Goal: Task Accomplishment & Management: Manage account settings

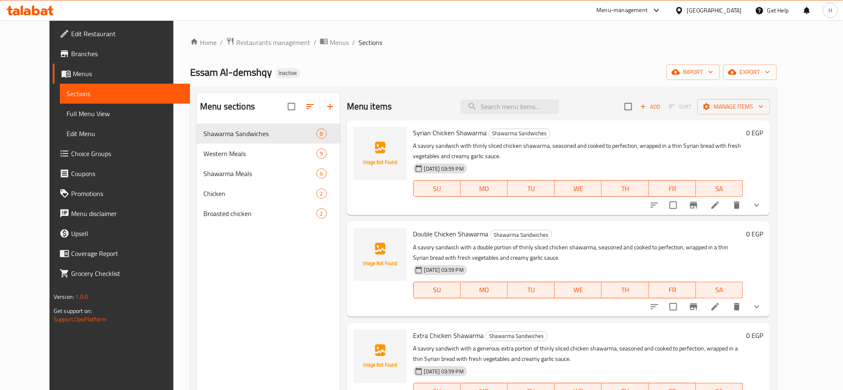
click at [500, 55] on div "Home / Restaurants management / Menus / Sections Essam Al-demshqy Inactive impo…" at bounding box center [483, 263] width 587 height 453
click at [714, 73] on span "import" at bounding box center [694, 72] width 40 height 10
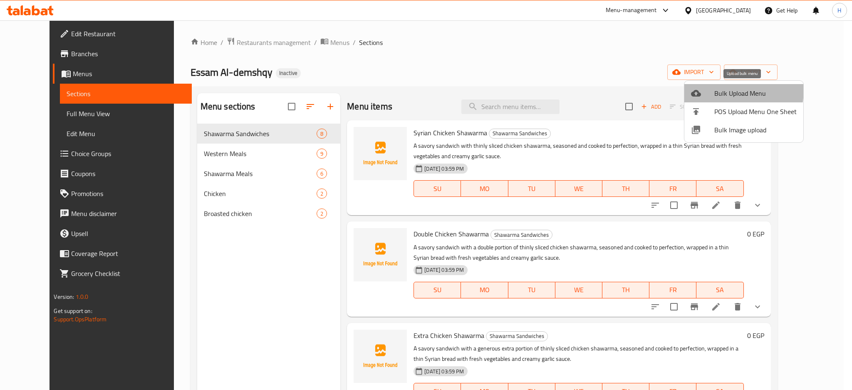
click at [708, 89] on div at bounding box center [702, 93] width 23 height 10
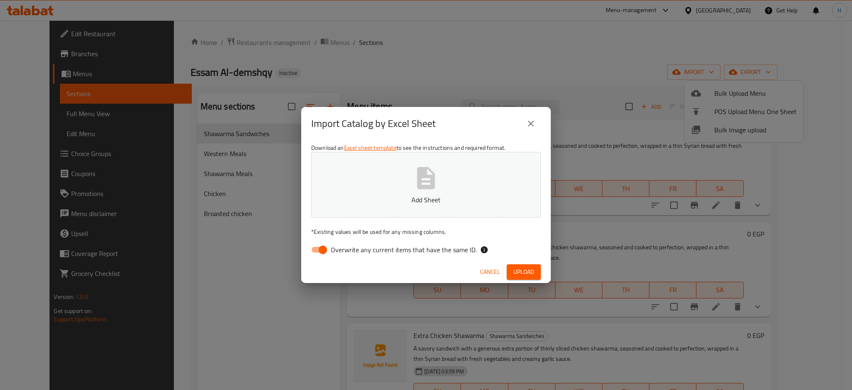
click at [321, 247] on input "Overwrite any current items that have the same ID." at bounding box center [322, 250] width 47 height 16
checkbox input "false"
click at [367, 180] on button "Add Sheet" at bounding box center [426, 185] width 230 height 66
click at [531, 272] on span "Upload" at bounding box center [523, 272] width 21 height 10
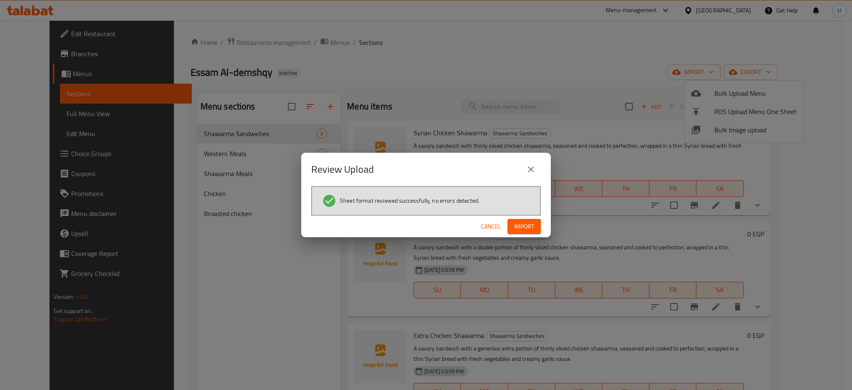
click at [531, 229] on span "Import" at bounding box center [524, 226] width 20 height 10
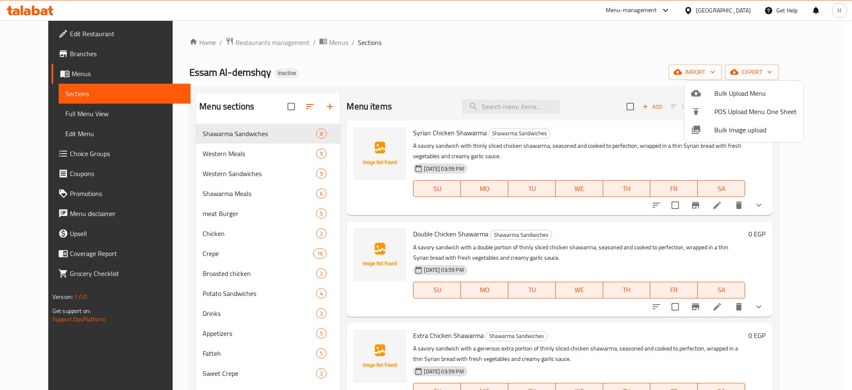
click at [490, 63] on div at bounding box center [426, 195] width 852 height 390
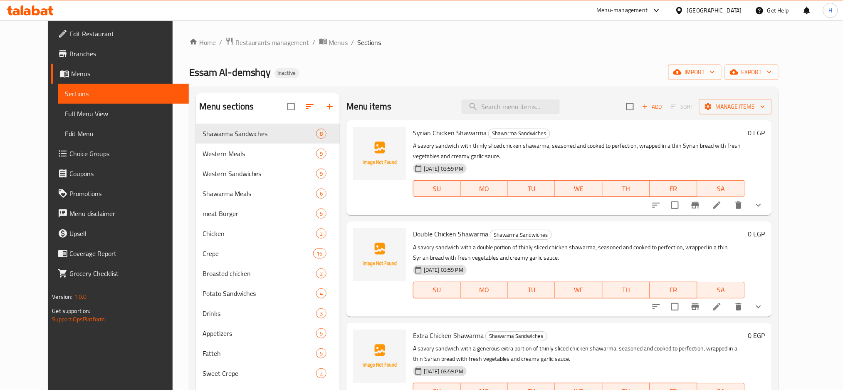
click at [490, 63] on div "Home / Restaurants management / Menus / Sections Essam Al-demshqy Inactive impo…" at bounding box center [484, 263] width 590 height 453
click at [305, 107] on icon "button" at bounding box center [310, 107] width 10 height 10
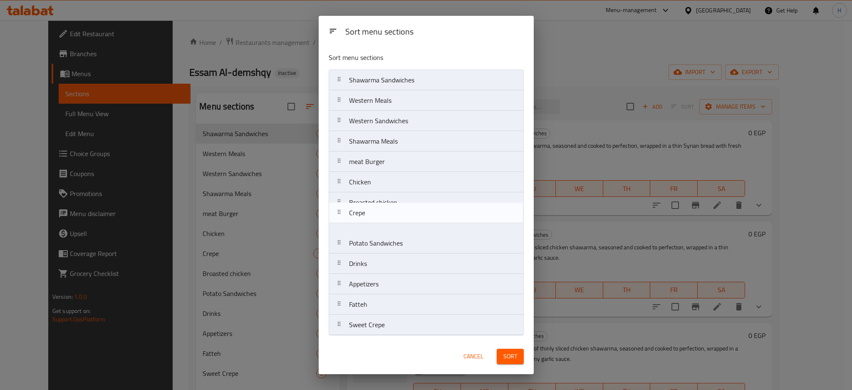
drag, startPoint x: 427, startPoint y: 209, endPoint x: 427, endPoint y: 226, distance: 17.1
click at [427, 226] on nav "Shawarma Sandwiches Western Meals Western Sandwiches Shawarma Meals meat Burger…" at bounding box center [426, 202] width 195 height 266
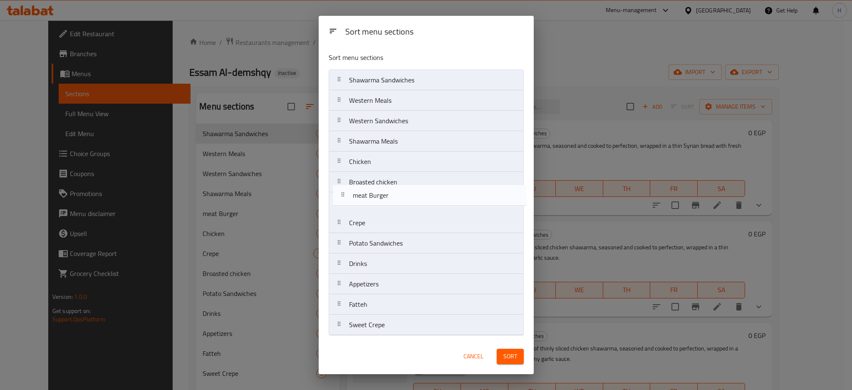
drag, startPoint x: 422, startPoint y: 167, endPoint x: 426, endPoint y: 203, distance: 36.0
click at [426, 203] on nav "Shawarma Sandwiches Western Meals Western Sandwiches Shawarma Meals meat Burger…" at bounding box center [426, 202] width 195 height 266
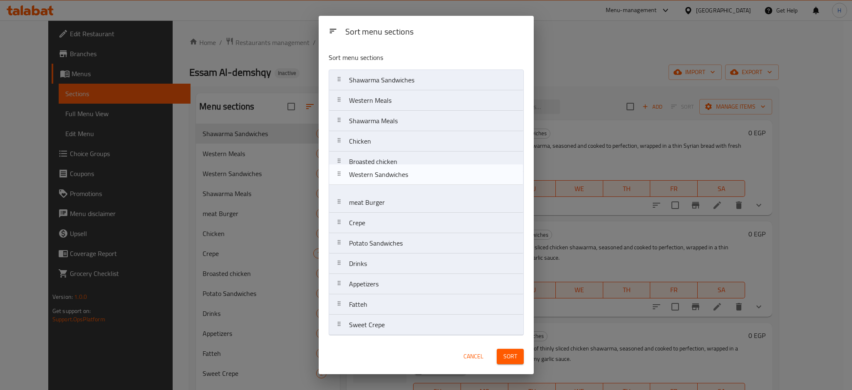
drag, startPoint x: 413, startPoint y: 125, endPoint x: 416, endPoint y: 191, distance: 65.8
click at [416, 191] on nav "Shawarma Sandwiches Western Meals Western Sandwiches Shawarma Meals Chicken Bro…" at bounding box center [426, 202] width 195 height 266
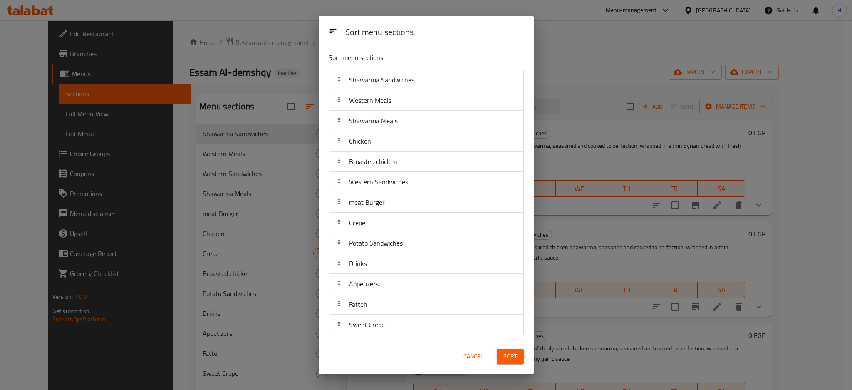
click at [511, 354] on span "Sort" at bounding box center [510, 356] width 14 height 10
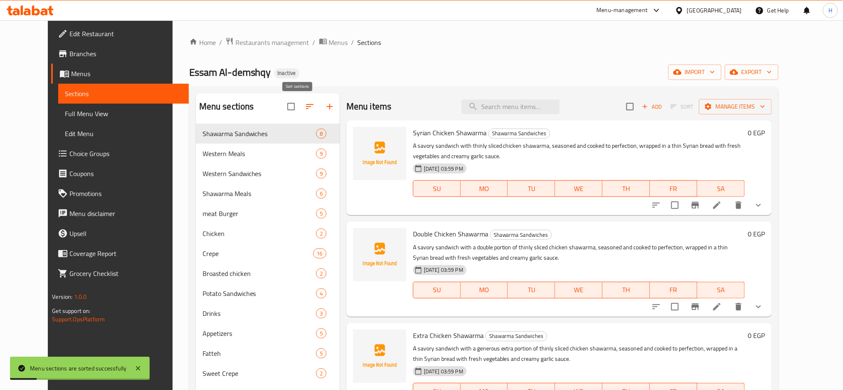
click at [305, 106] on button "button" at bounding box center [310, 107] width 20 height 20
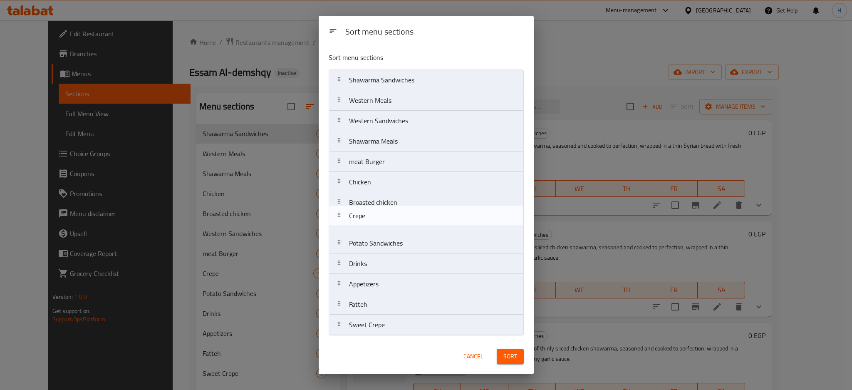
drag, startPoint x: 421, startPoint y: 202, endPoint x: 421, endPoint y: 217, distance: 15.4
click at [421, 217] on nav "Shawarma Sandwiches Western Meals Western Sandwiches Shawarma Meals meat Burger…" at bounding box center [426, 202] width 195 height 266
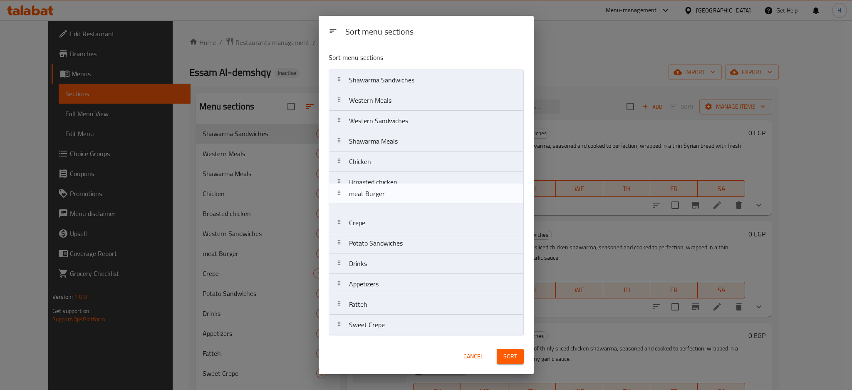
drag, startPoint x: 418, startPoint y: 171, endPoint x: 416, endPoint y: 206, distance: 35.0
click at [416, 206] on nav "Shawarma Sandwiches Western Meals Western Sandwiches Shawarma Meals meat Burger…" at bounding box center [426, 202] width 195 height 266
drag, startPoint x: 404, startPoint y: 122, endPoint x: 406, endPoint y: 190, distance: 67.4
click at [406, 190] on nav "Shawarma Sandwiches Western Meals Western Sandwiches Shawarma Meals Chicken Bro…" at bounding box center [426, 202] width 195 height 266
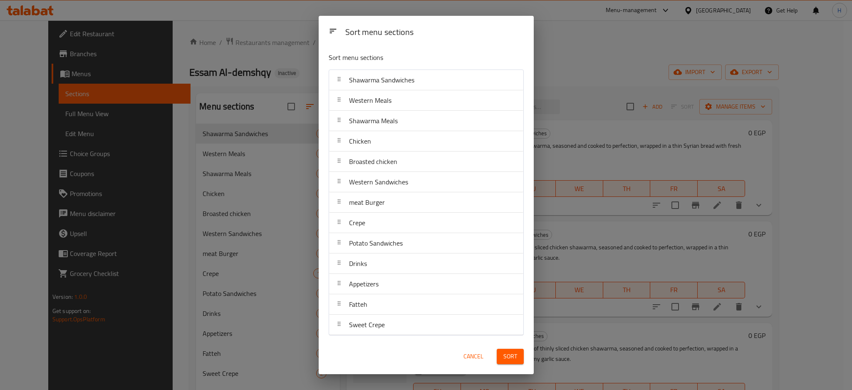
click at [517, 350] on button "Sort" at bounding box center [510, 356] width 27 height 15
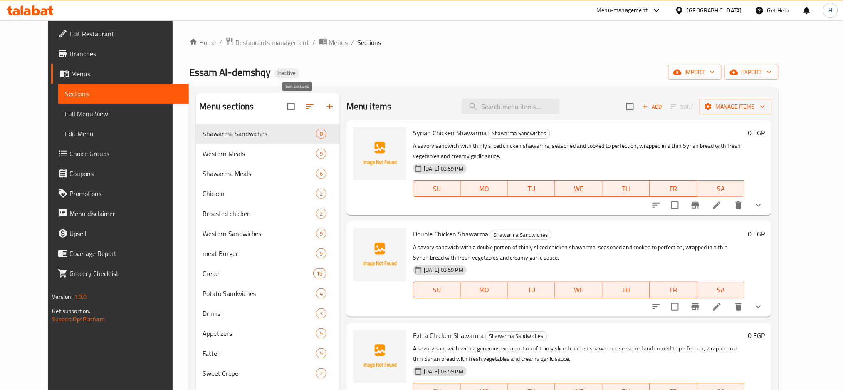
click at [300, 99] on button "button" at bounding box center [310, 107] width 20 height 20
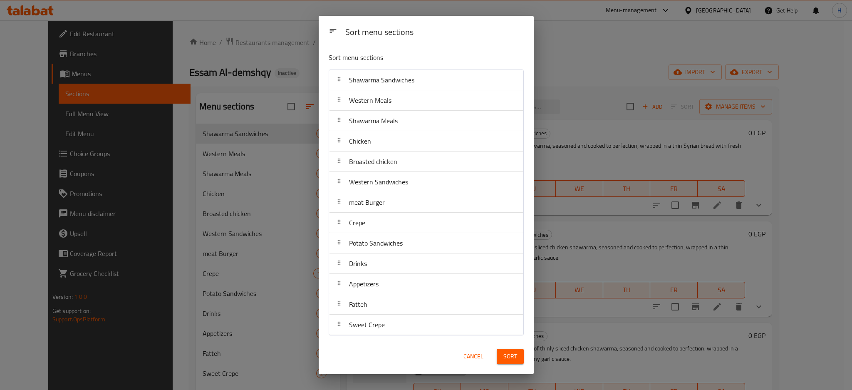
click at [507, 350] on button "Sort" at bounding box center [510, 356] width 27 height 15
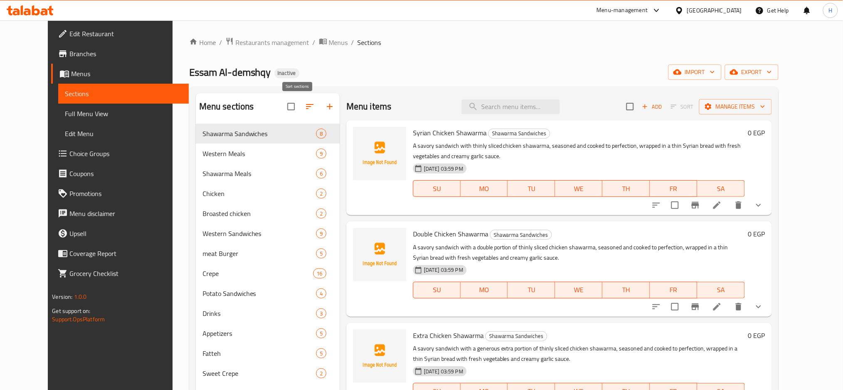
click at [306, 109] on icon "button" at bounding box center [309, 106] width 7 height 5
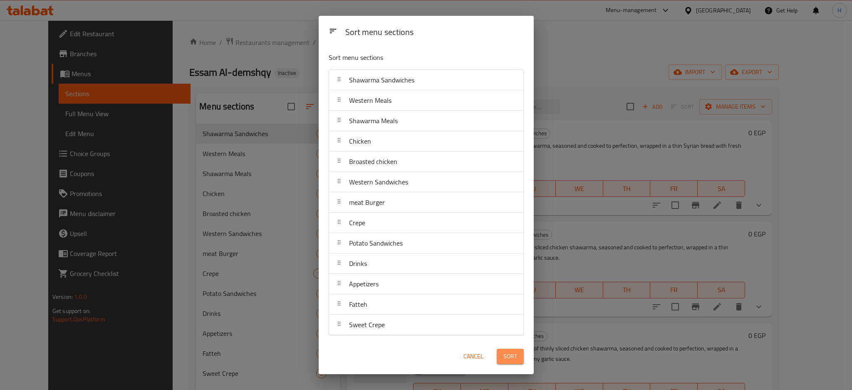
click at [510, 354] on span "Sort" at bounding box center [510, 356] width 14 height 10
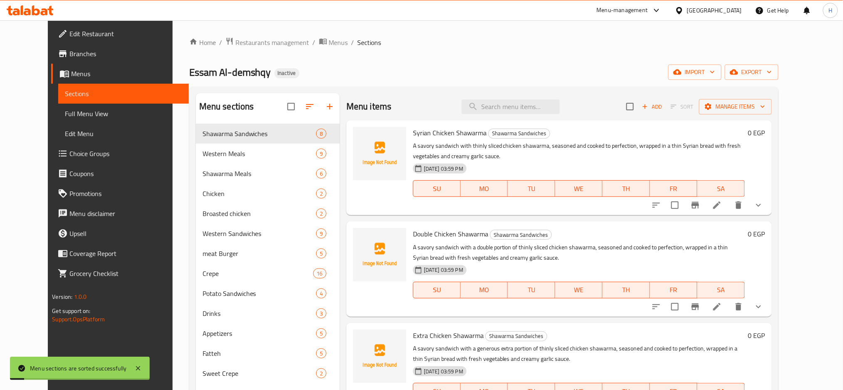
click at [114, 114] on span "Full Menu View" at bounding box center [123, 114] width 117 height 10
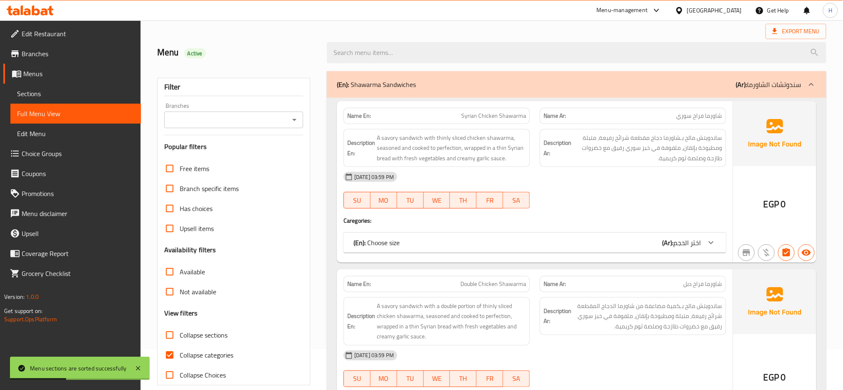
scroll to position [74, 0]
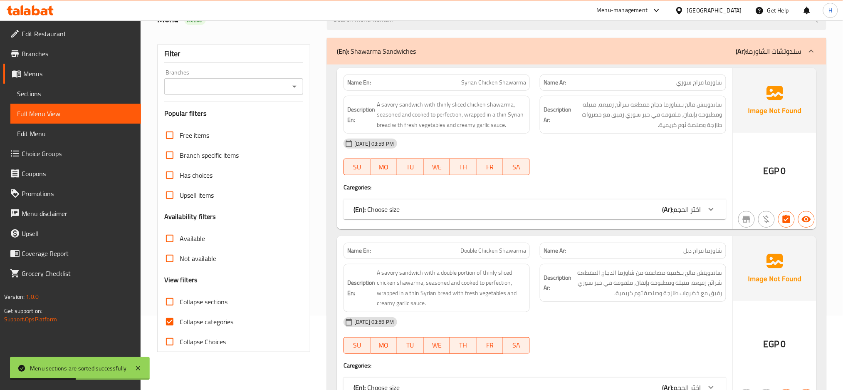
click at [183, 297] on span "Collapse sections" at bounding box center [204, 302] width 48 height 10
click at [180, 297] on input "Collapse sections" at bounding box center [170, 302] width 20 height 20
checkbox input "true"
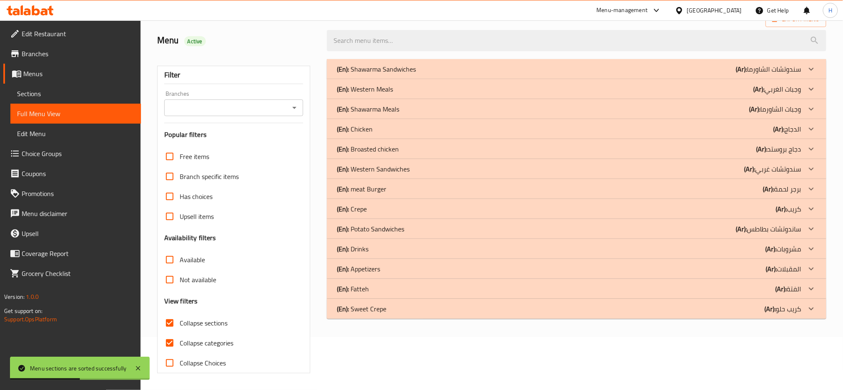
click at [195, 338] on span "Collapse categories" at bounding box center [207, 343] width 54 height 10
click at [180, 333] on input "Collapse categories" at bounding box center [170, 343] width 20 height 20
checkbox input "false"
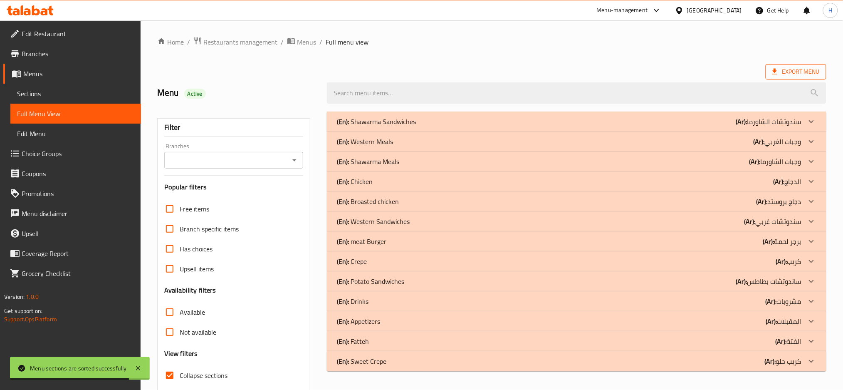
scroll to position [0, 0]
click at [784, 71] on span "Export Menu" at bounding box center [796, 72] width 47 height 10
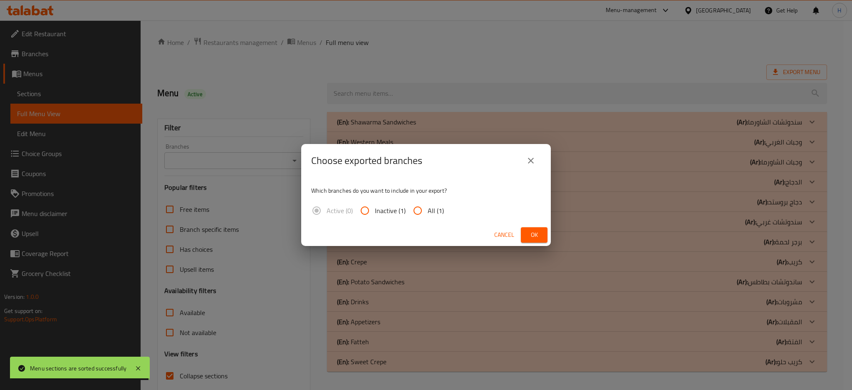
click at [420, 208] on input "All (1)" at bounding box center [418, 211] width 20 height 20
radio input "true"
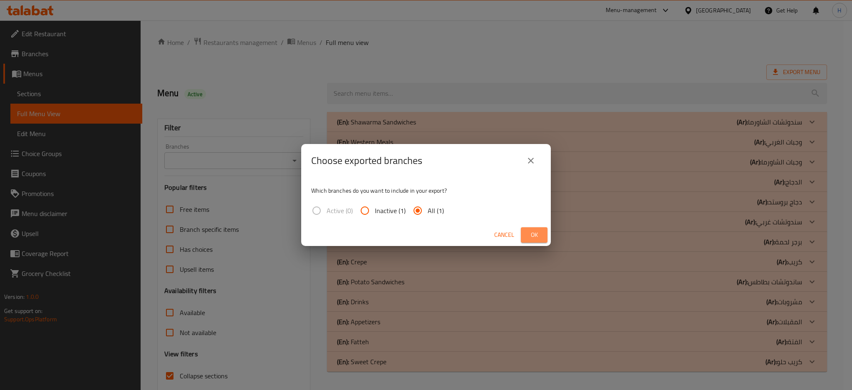
click at [541, 231] on span "Ok" at bounding box center [534, 235] width 13 height 10
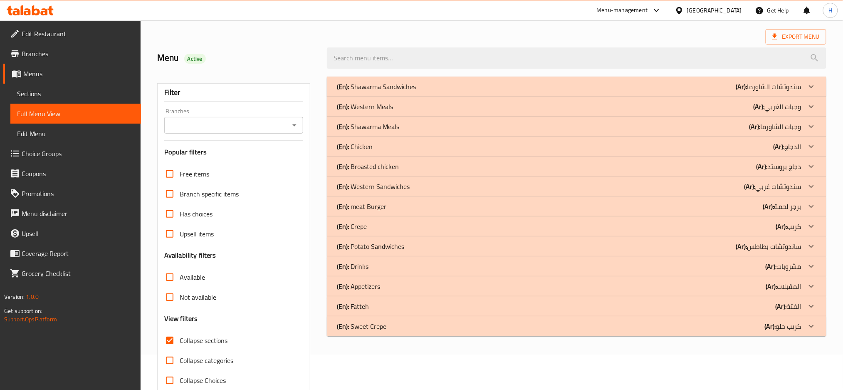
scroll to position [35, 0]
drag, startPoint x: 416, startPoint y: 308, endPoint x: 403, endPoint y: 288, distance: 23.6
click at [416, 308] on div "(En): Fatteh (Ar): الفتة" at bounding box center [569, 307] width 465 height 10
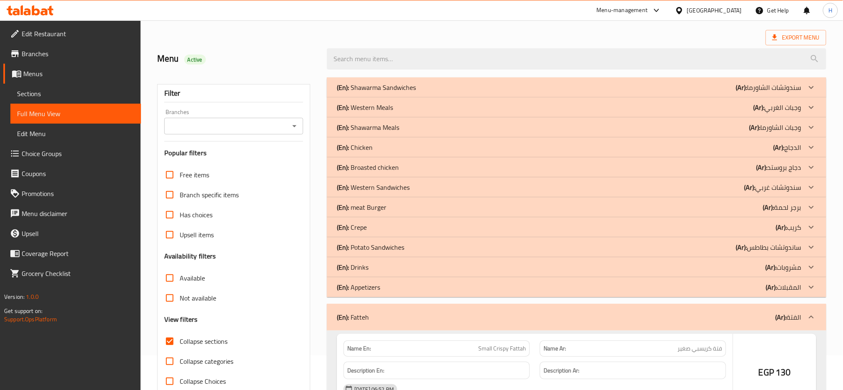
click at [402, 285] on div "(En): Appetizers (Ar): المقبلات" at bounding box center [569, 287] width 465 height 10
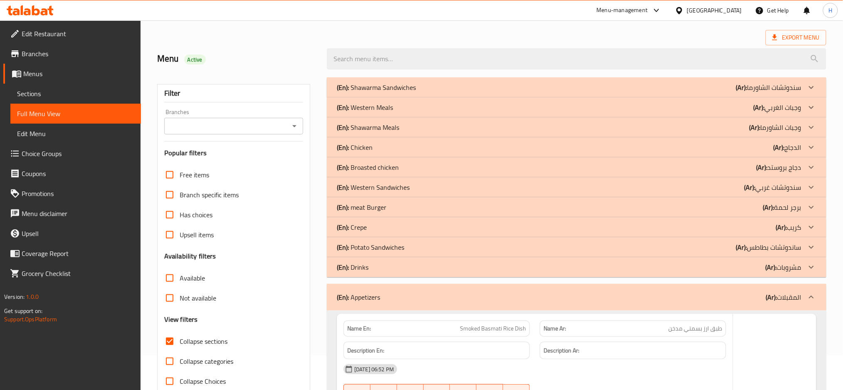
click at [390, 258] on div "(En): Drinks (Ar): مشروبات" at bounding box center [577, 267] width 500 height 20
click at [391, 247] on p "(En): Potato Sandwiches" at bounding box center [370, 247] width 67 height 10
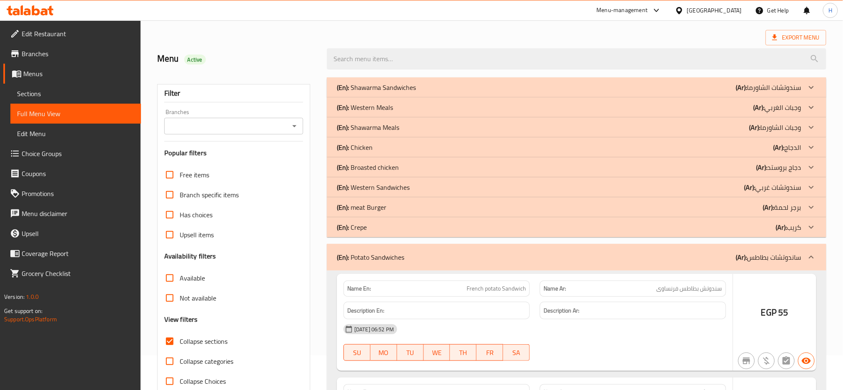
click at [394, 228] on div "(En): Crepe (Ar): كريب" at bounding box center [569, 227] width 465 height 10
click at [395, 198] on div "(En): meat Burger (Ar): برجر لحمة" at bounding box center [577, 207] width 500 height 20
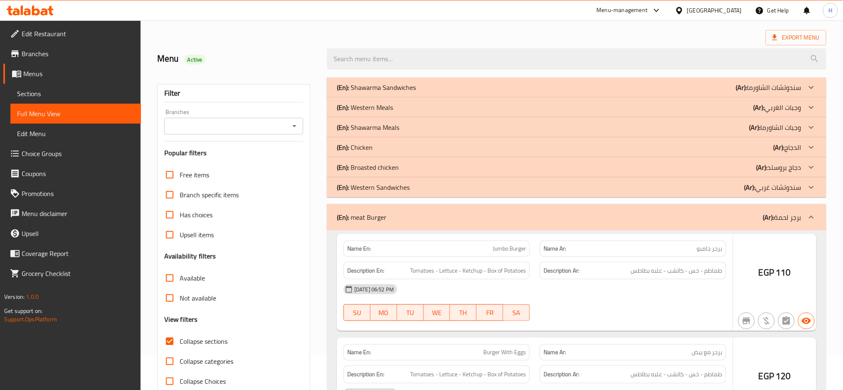
click at [396, 183] on p "(En): Western Sandwiches" at bounding box center [373, 187] width 73 height 10
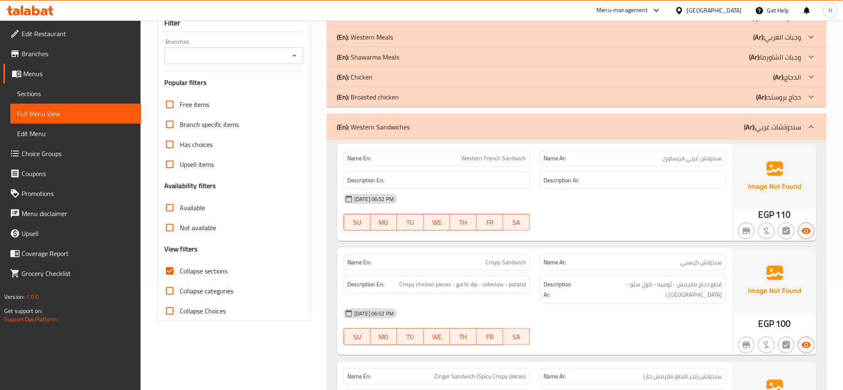
scroll to position [109, 0]
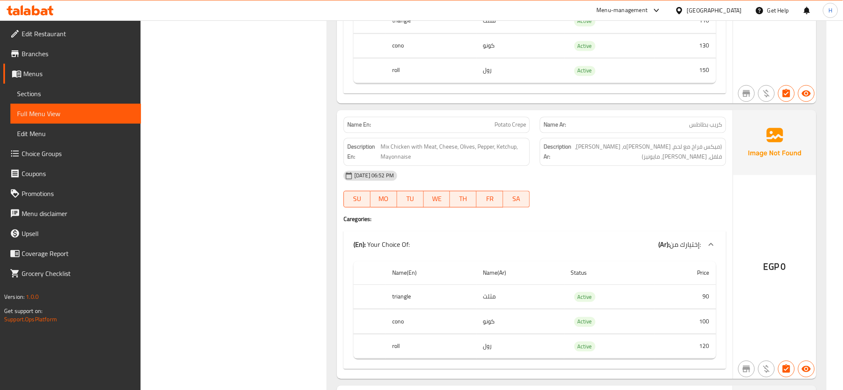
scroll to position [5224, 0]
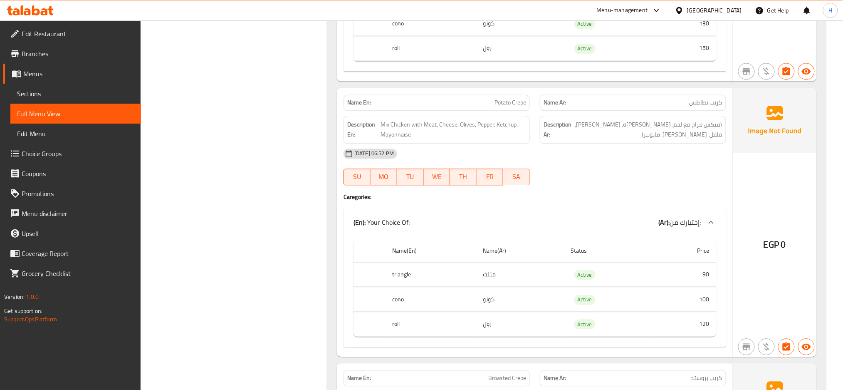
click at [514, 98] on span "Potato Crepe" at bounding box center [511, 102] width 32 height 9
copy span "Potato Crepe"
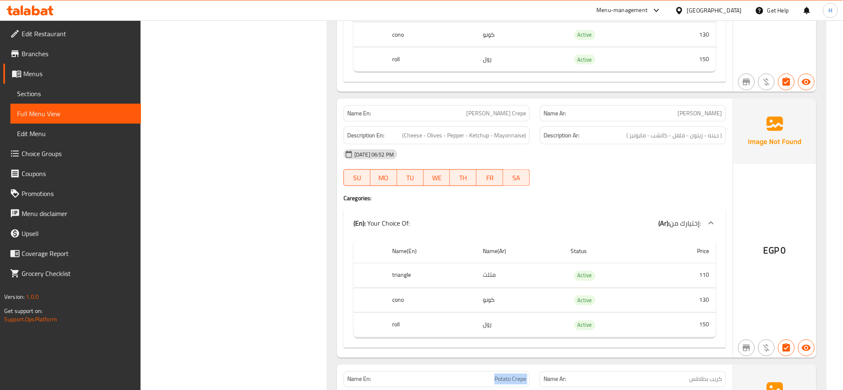
scroll to position [4947, 0]
click at [483, 109] on span "[PERSON_NAME] Crepe" at bounding box center [496, 113] width 60 height 9
copy span "[PERSON_NAME] Crepe"
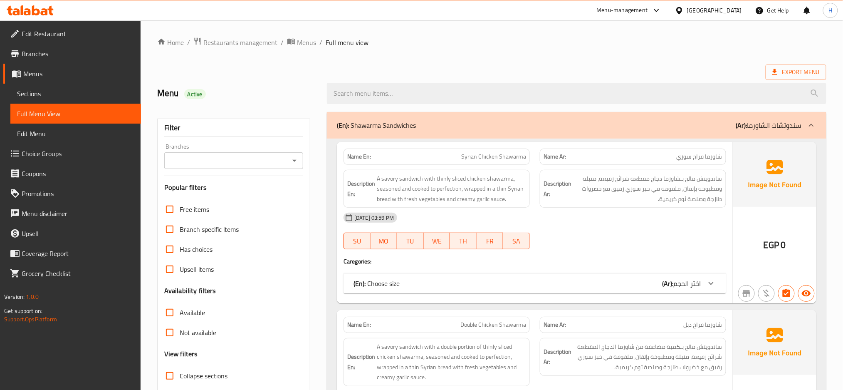
click at [67, 97] on span "Sections" at bounding box center [75, 94] width 117 height 10
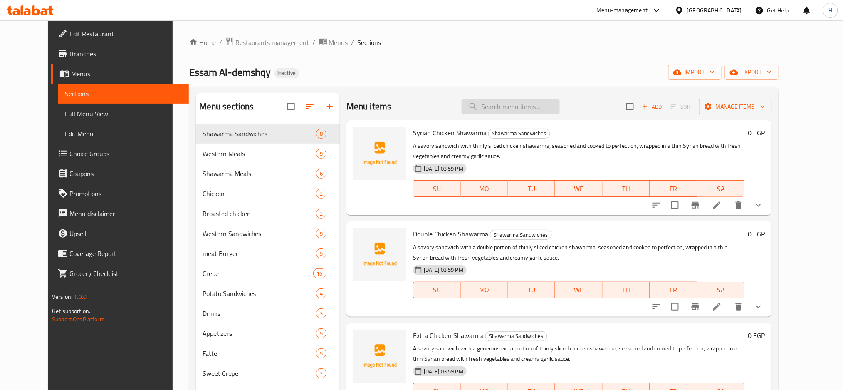
click at [527, 110] on input "search" at bounding box center [511, 106] width 98 height 15
paste input "Potato Crepe"
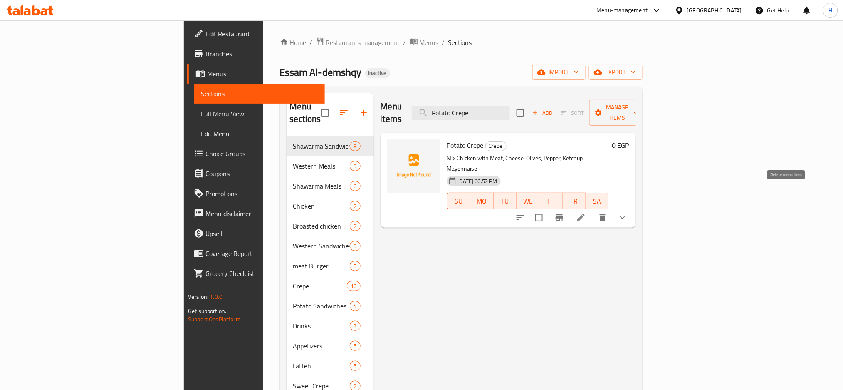
type input "Potato Crepe"
click at [606, 214] on icon "delete" at bounding box center [603, 217] width 6 height 7
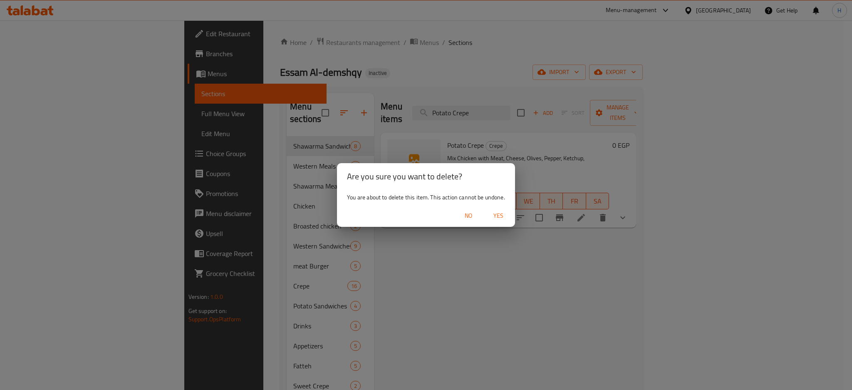
click at [496, 213] on span "Yes" at bounding box center [498, 216] width 20 height 10
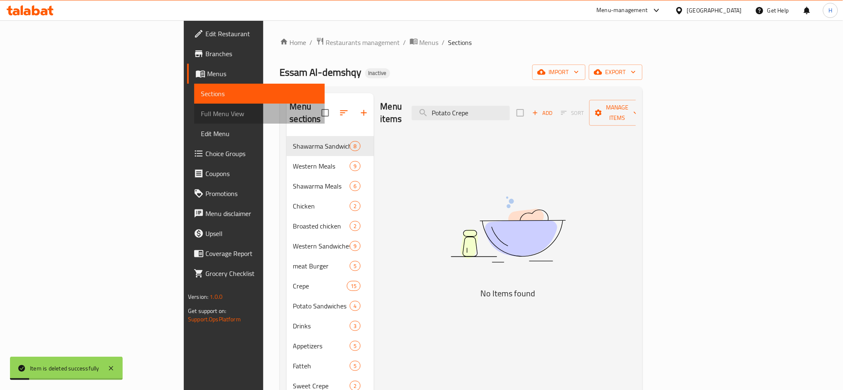
click at [201, 109] on span "Full Menu View" at bounding box center [259, 114] width 117 height 10
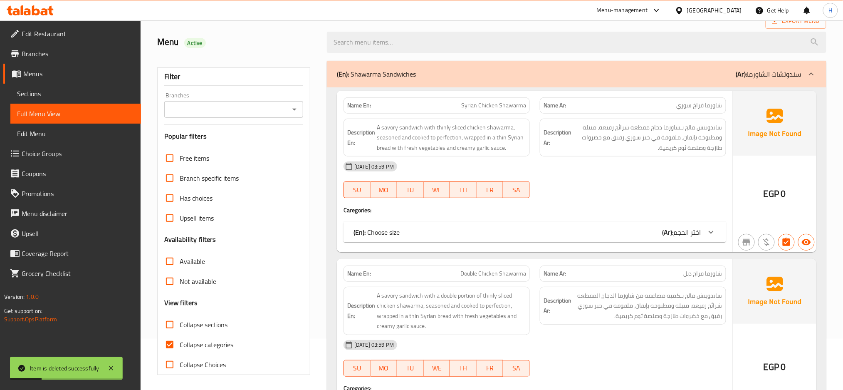
scroll to position [74, 0]
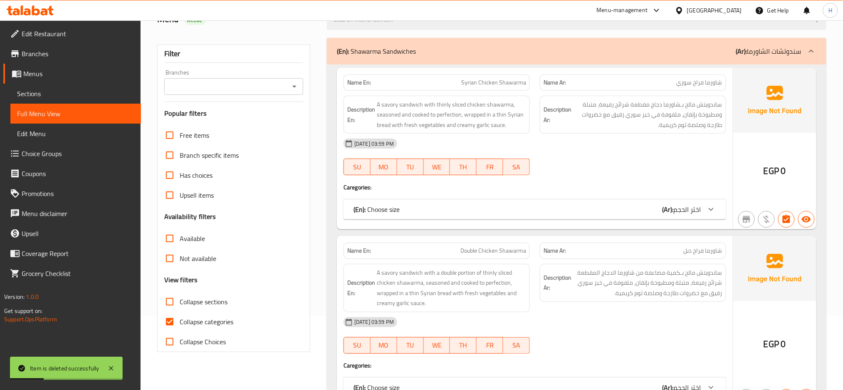
click at [204, 318] on span "Collapse categories" at bounding box center [207, 322] width 54 height 10
click at [180, 318] on input "Collapse categories" at bounding box center [170, 322] width 20 height 20
checkbox input "false"
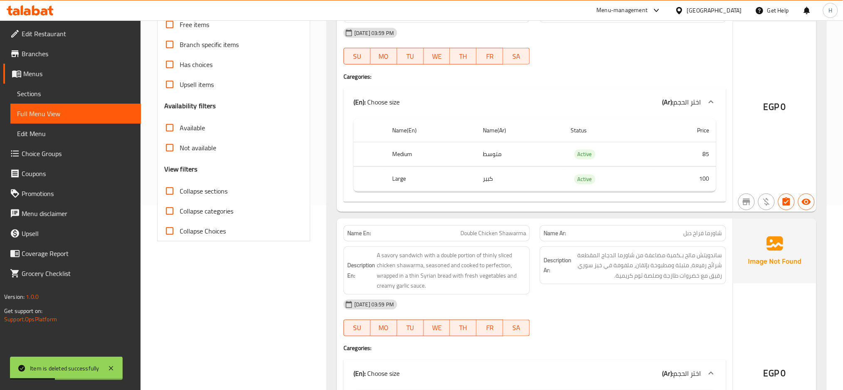
scroll to position [9762, 0]
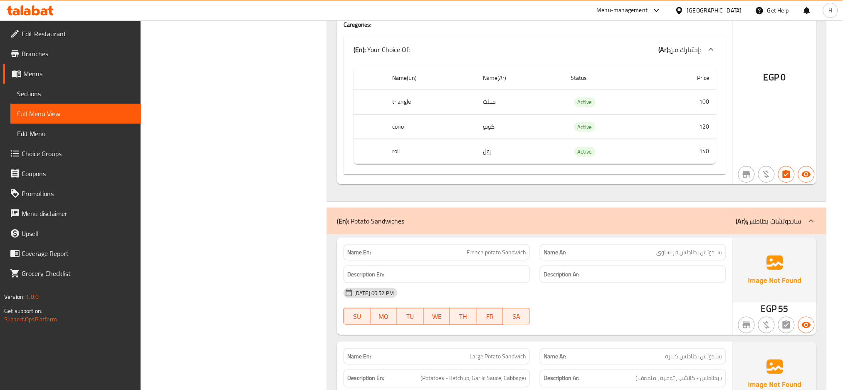
scroll to position [10595, 0]
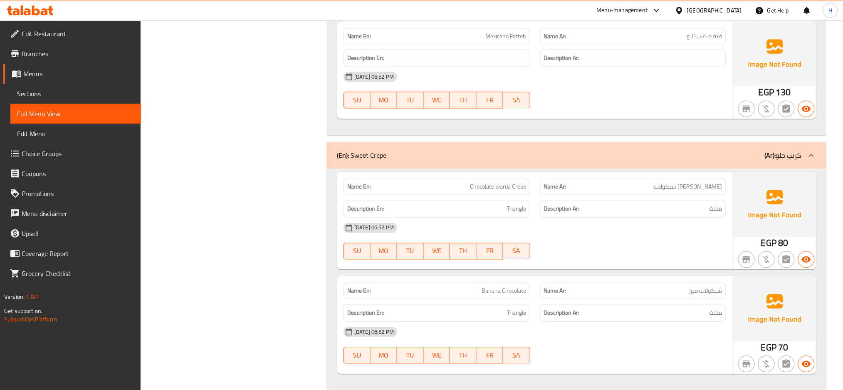
scroll to position [13187, 0]
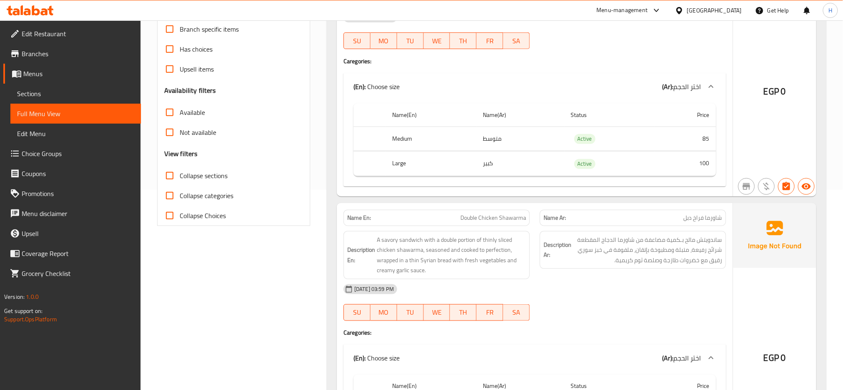
scroll to position [203, 0]
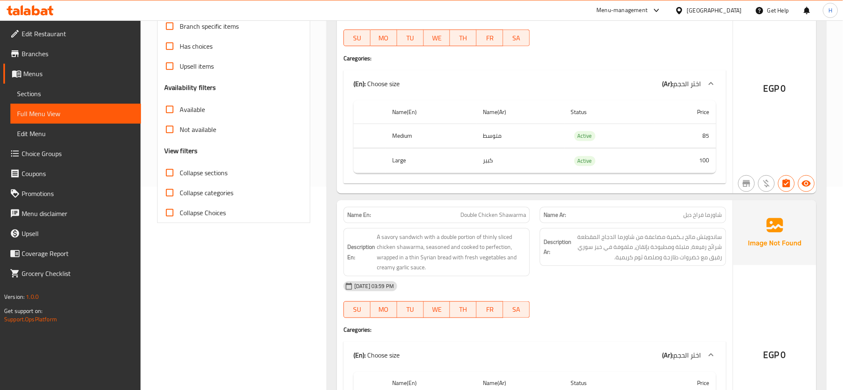
click at [203, 174] on span "Collapse sections" at bounding box center [204, 173] width 48 height 10
click at [180, 174] on input "Collapse sections" at bounding box center [170, 173] width 20 height 20
checkbox input "true"
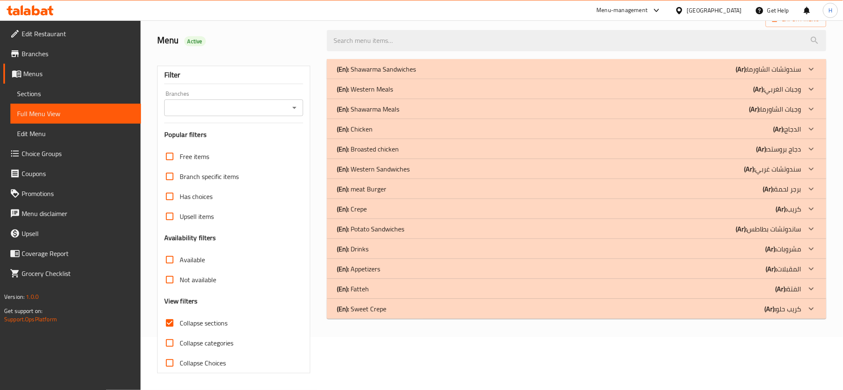
click at [203, 338] on span "Collapse categories" at bounding box center [207, 343] width 54 height 10
click at [180, 333] on input "Collapse categories" at bounding box center [170, 343] width 20 height 20
checkbox input "true"
click at [389, 311] on div "(En): Sweet Crepe (Ar): كريب حلو" at bounding box center [569, 309] width 465 height 10
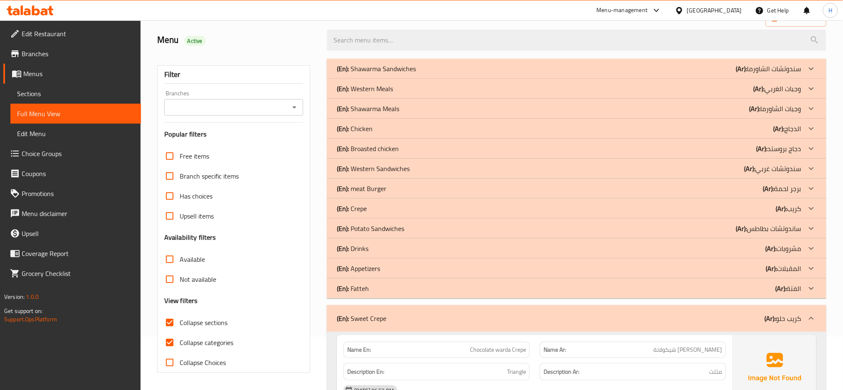
click at [388, 290] on div "(En): Fatteh (Ar): الفتة" at bounding box center [569, 288] width 465 height 10
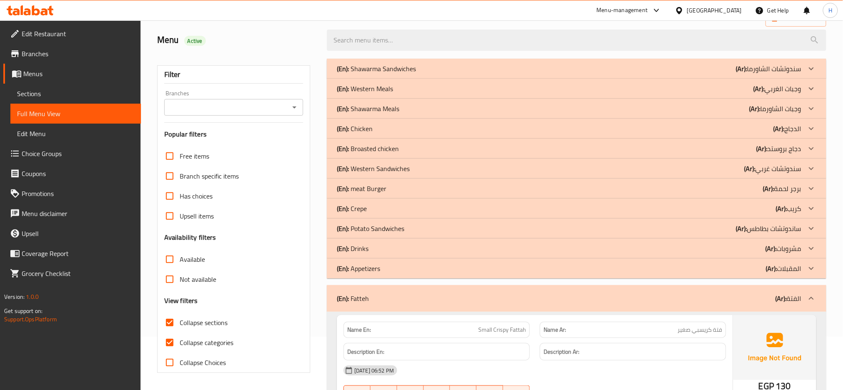
click at [384, 270] on div "(En): Appetizers (Ar): المقبلات" at bounding box center [569, 268] width 465 height 10
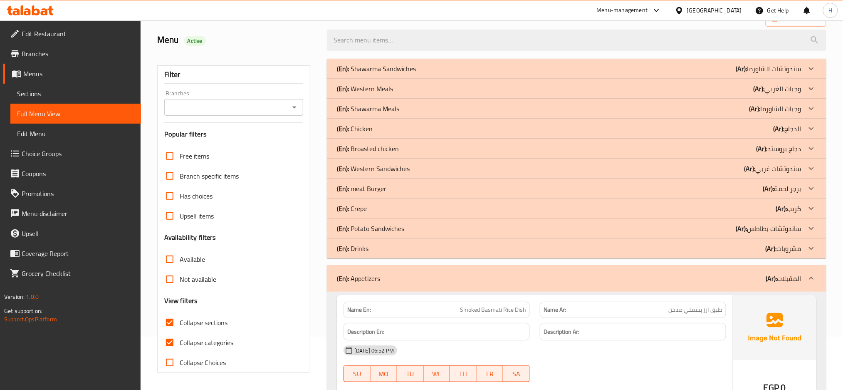
click at [390, 247] on div "(En): Drinks (Ar): مشروبات" at bounding box center [569, 248] width 465 height 10
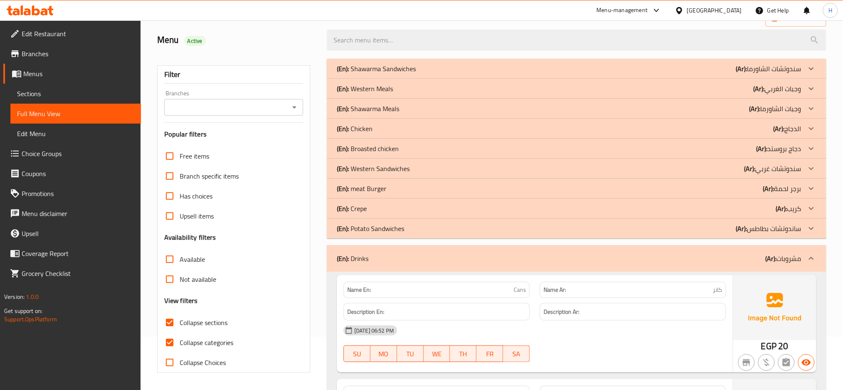
click at [411, 228] on div "(En): Potato Sandwiches (Ar): ساندوتشات بطاطس" at bounding box center [569, 228] width 465 height 10
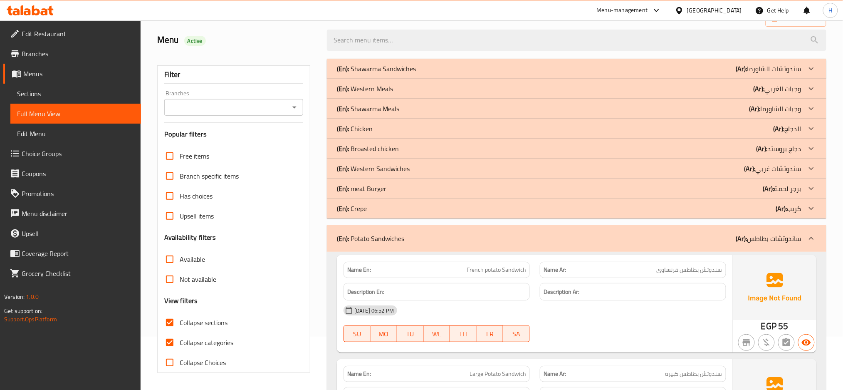
click at [411, 208] on div "(En): Crepe (Ar): كريب" at bounding box center [569, 208] width 465 height 10
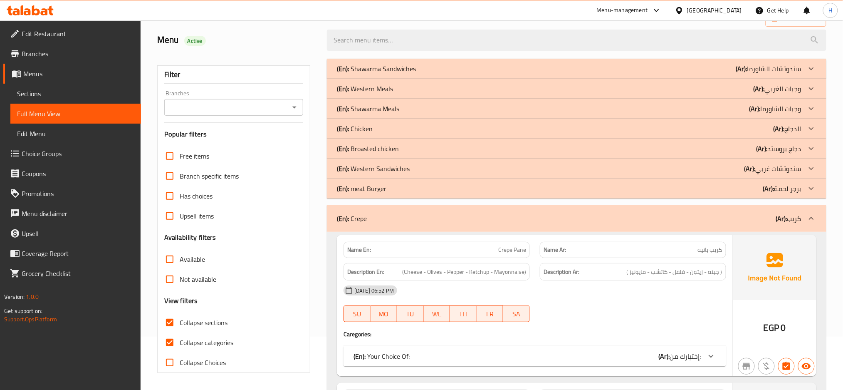
click at [412, 189] on div "(En): meat Burger (Ar): برجر لحمة" at bounding box center [569, 188] width 465 height 10
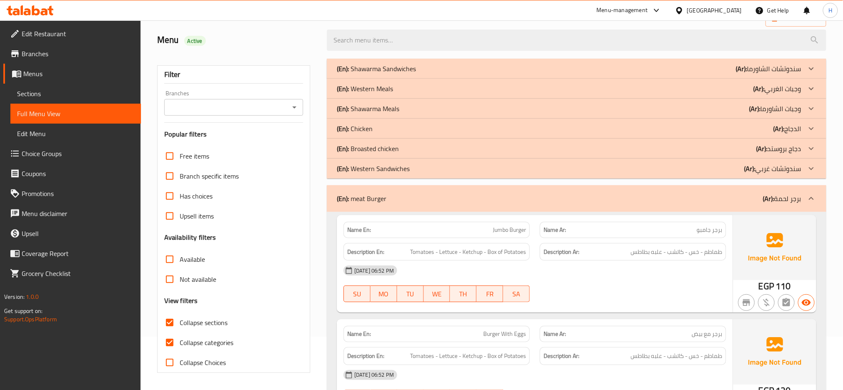
click at [415, 173] on div "(En): Western Sandwiches (Ar): سندوتشات غربي" at bounding box center [569, 169] width 465 height 10
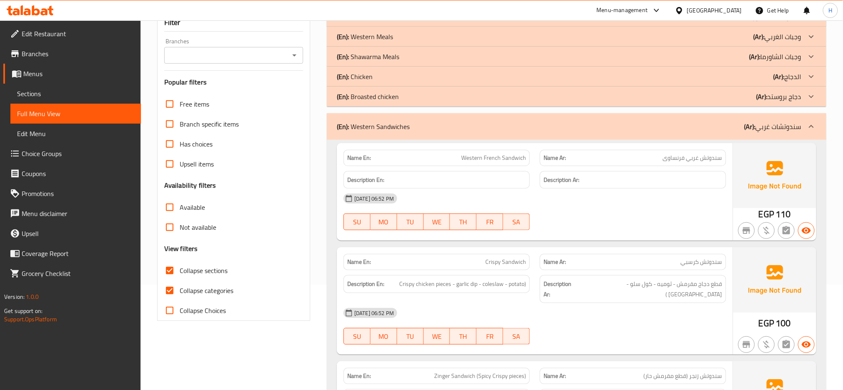
scroll to position [129, 0]
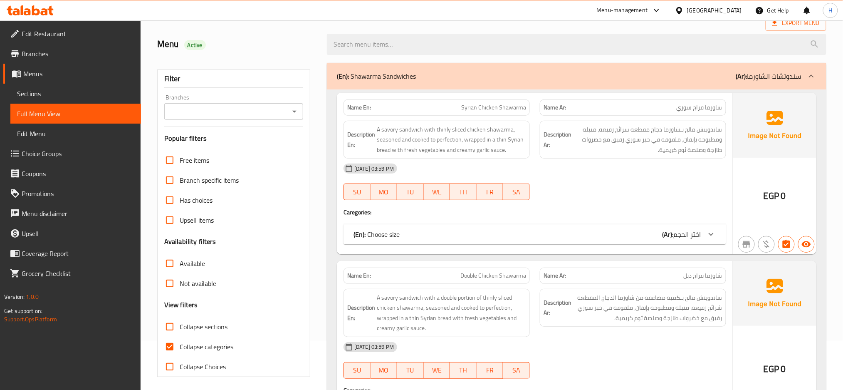
scroll to position [111, 0]
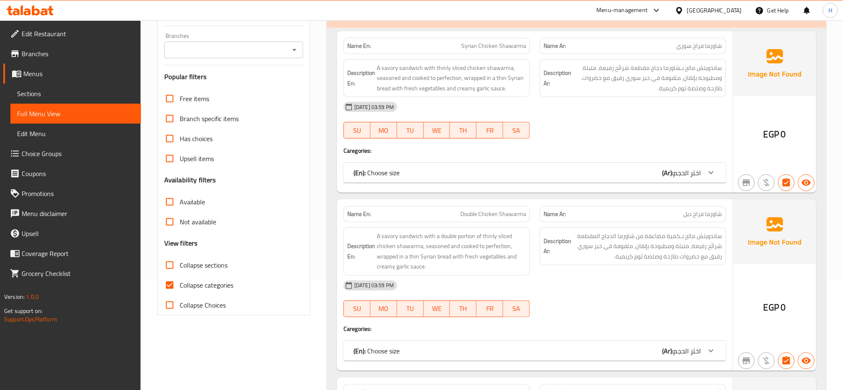
click at [188, 260] on span "Collapse sections" at bounding box center [204, 265] width 48 height 10
click at [180, 259] on input "Collapse sections" at bounding box center [170, 265] width 20 height 20
checkbox input "true"
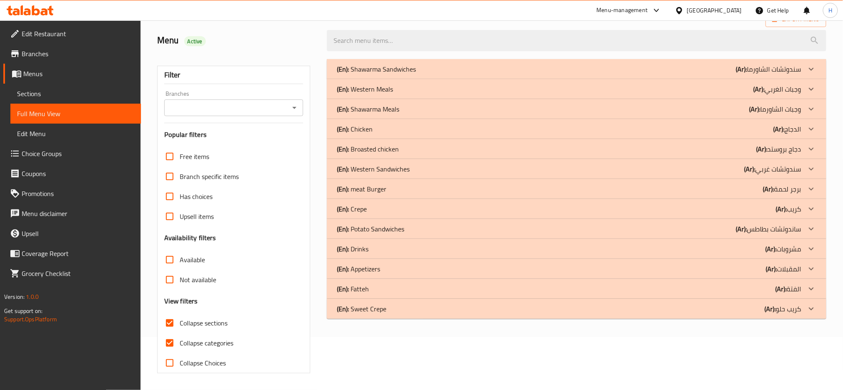
click at [197, 338] on span "Collapse categories" at bounding box center [207, 343] width 54 height 10
click at [180, 333] on input "Collapse categories" at bounding box center [170, 343] width 20 height 20
checkbox input "false"
click at [443, 312] on div "(En): Sweet Crepe (Ar): كريب حلو" at bounding box center [569, 309] width 465 height 10
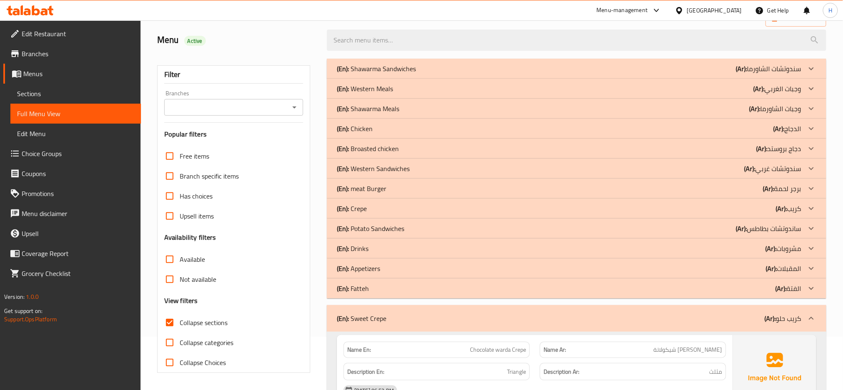
click at [422, 291] on div "(En): Fatteh (Ar): الفتة" at bounding box center [569, 288] width 465 height 10
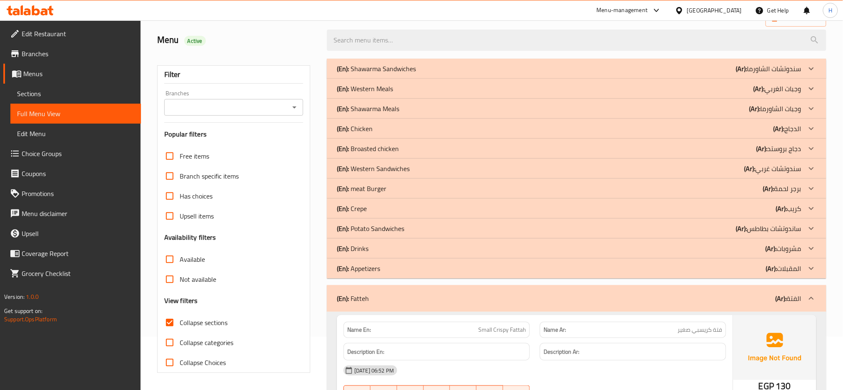
click at [414, 270] on div "(En): Appetizers (Ar): المقبلات" at bounding box center [569, 268] width 465 height 10
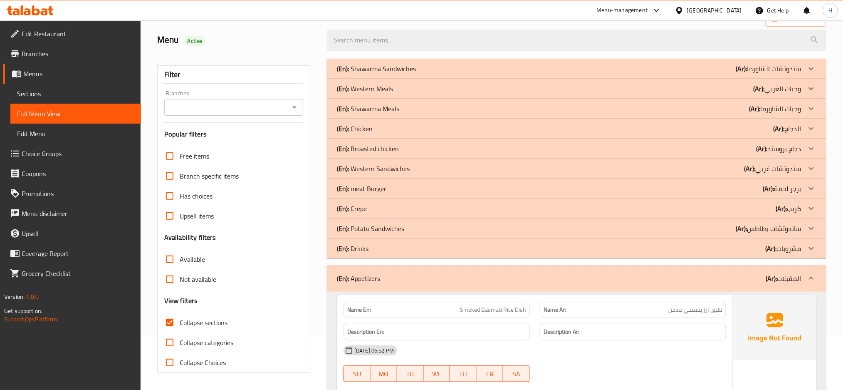
click at [412, 252] on div "(En): Drinks (Ar): مشروبات" at bounding box center [569, 248] width 465 height 10
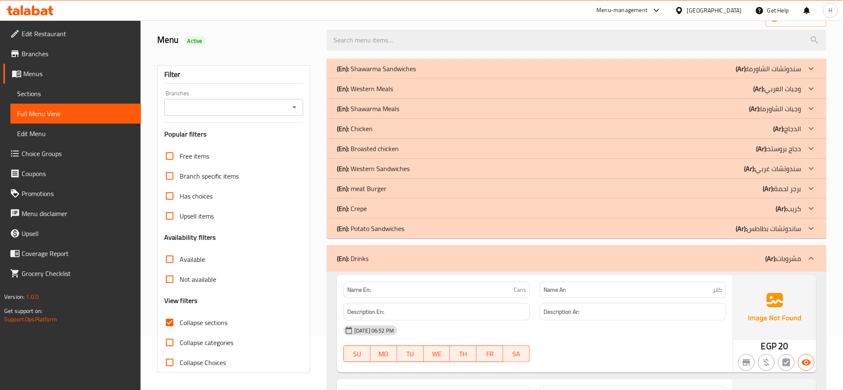
click at [407, 225] on div "(En): Potato Sandwiches (Ar): ساندوتشات بطاطس" at bounding box center [569, 228] width 465 height 10
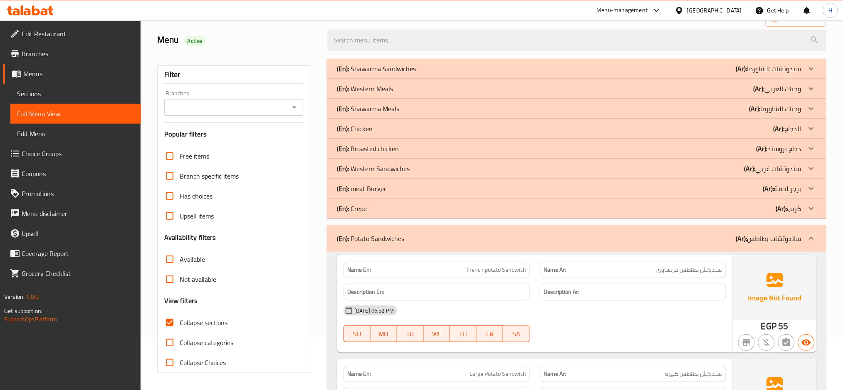
click at [409, 212] on div "(En): Crepe (Ar): كريب" at bounding box center [569, 208] width 465 height 10
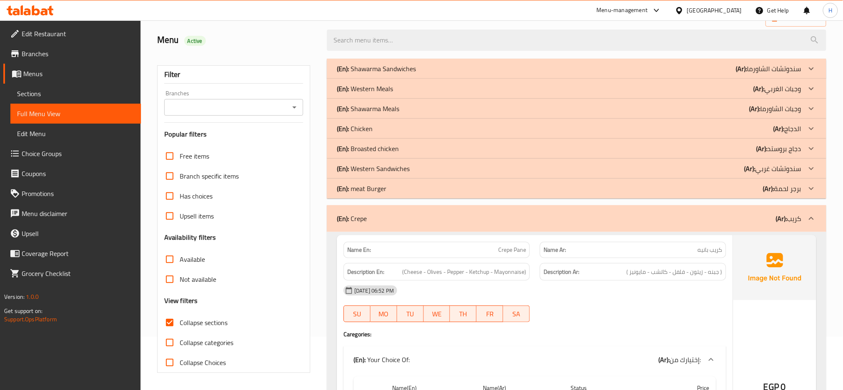
click at [413, 191] on div "(En): meat Burger (Ar): برجر لحمة" at bounding box center [569, 188] width 465 height 10
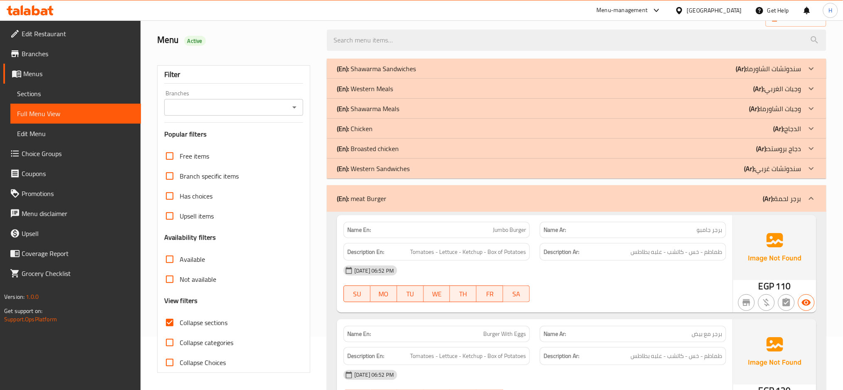
click at [417, 171] on div "(En): Western Sandwiches (Ar): سندوتشات غربي" at bounding box center [569, 169] width 465 height 10
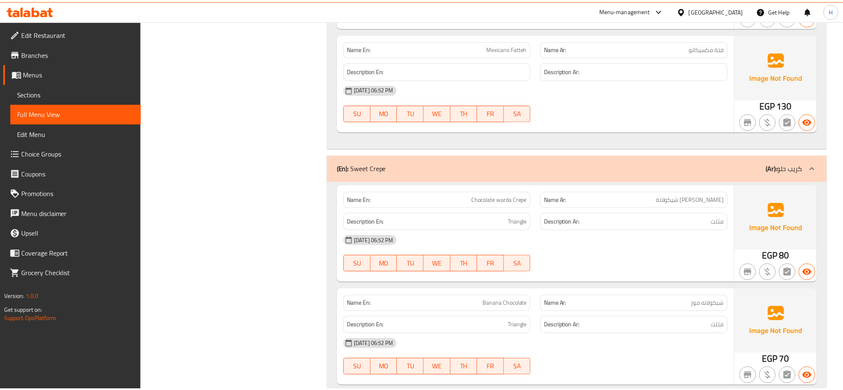
scroll to position [8276, 0]
